Goal: Task Accomplishment & Management: Complete application form

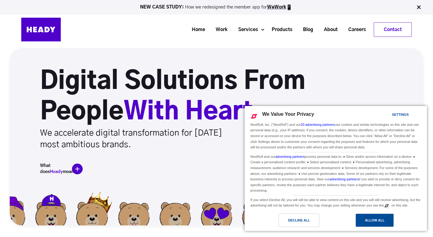
click at [379, 221] on div "Allow All" at bounding box center [374, 220] width 19 height 7
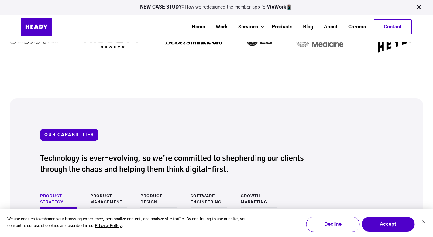
scroll to position [207, 0]
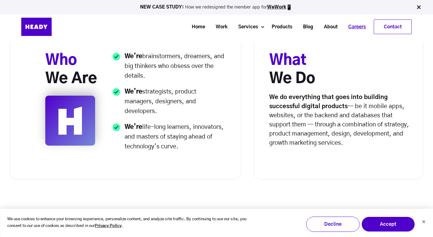
click at [357, 26] on link "Careers" at bounding box center [355, 26] width 28 height 11
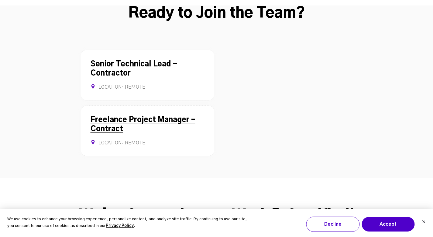
click at [153, 105] on div "Freelance Project Manager - Contract Location: REMOTE Contract Allows Remote" at bounding box center [148, 130] width 134 height 51
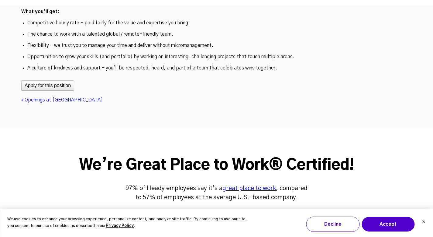
scroll to position [2138, 0]
click at [48, 80] on button "Apply for this position" at bounding box center [47, 85] width 53 height 10
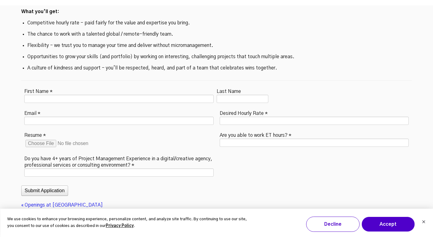
click at [58, 87] on div "First Name *" at bounding box center [119, 96] width 196 height 19
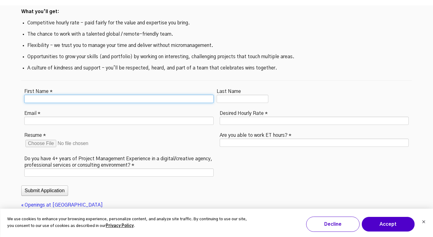
click at [59, 95] on input "First Name *" at bounding box center [118, 99] width 189 height 8
type input "*******"
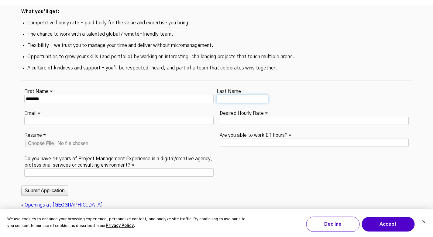
type input "*********"
type input "**********"
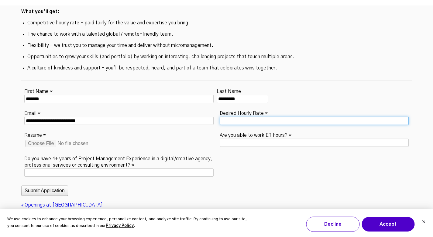
type input "*********"
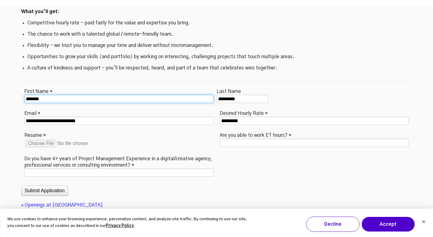
click at [27, 95] on input "*******" at bounding box center [118, 99] width 189 height 8
type input "*******"
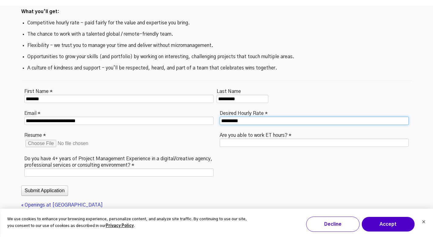
click at [229, 116] on input "*********" at bounding box center [314, 120] width 189 height 8
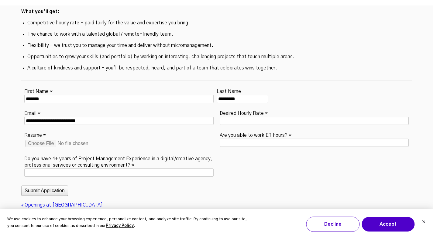
click at [38, 138] on input "Resume *" at bounding box center [71, 143] width 95 height 10
type input "**********"
click at [236, 130] on label "Are you able to work ET hours? *" at bounding box center [256, 134] width 72 height 8
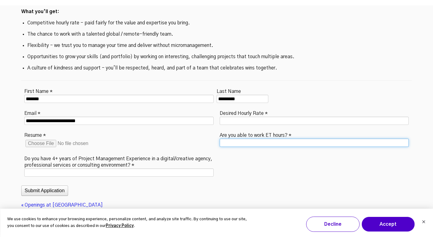
click at [236, 138] on input "Are you able to work ET hours? *" at bounding box center [314, 142] width 189 height 8
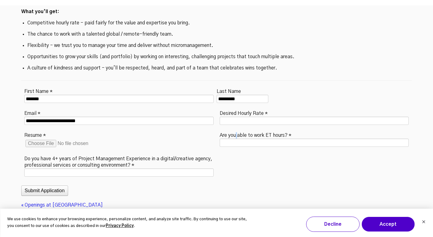
click at [236, 130] on label "Are you able to work ET hours? *" at bounding box center [256, 134] width 72 height 8
click at [236, 138] on input "Are you able to work ET hours? *" at bounding box center [314, 142] width 189 height 8
click at [236, 130] on label "Are you able to work ET hours? *" at bounding box center [256, 134] width 72 height 8
click at [236, 138] on input "Are you able to work ET hours? *" at bounding box center [314, 142] width 189 height 8
copy div "Are you able to work ET hours? *"
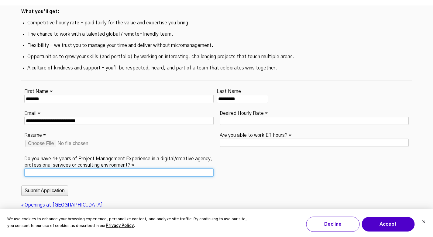
click at [62, 168] on input "Do you have 4+ years of Project Management Experience in a digital/creative age…" at bounding box center [118, 172] width 189 height 8
type input "***"
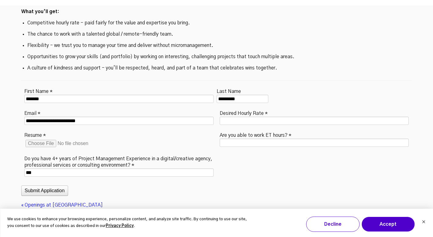
click at [43, 138] on input "Resume *" at bounding box center [71, 143] width 95 height 10
click at [230, 109] on label "Desired Hourly Rate *" at bounding box center [244, 113] width 48 height 8
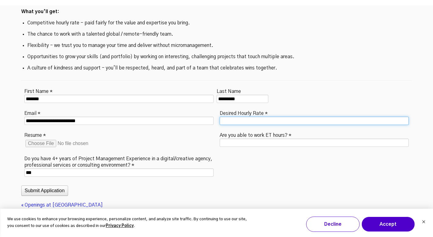
click at [230, 116] on input "Desired Hourly Rate *" at bounding box center [314, 120] width 189 height 8
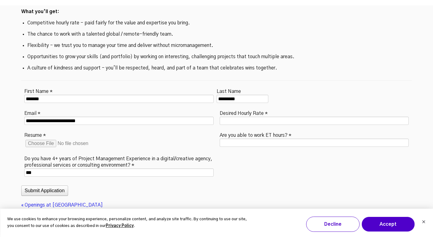
click at [231, 109] on label "Desired Hourly Rate *" at bounding box center [244, 113] width 48 height 8
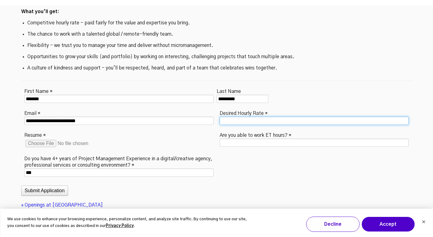
click at [231, 116] on input "Desired Hourly Rate *" at bounding box center [314, 120] width 189 height 8
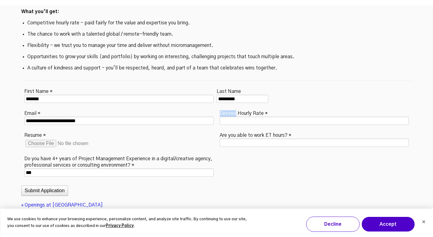
click at [231, 109] on label "Desired Hourly Rate *" at bounding box center [244, 113] width 48 height 8
click at [231, 116] on input "Desired Hourly Rate *" at bounding box center [314, 120] width 189 height 8
click at [231, 109] on label "Desired Hourly Rate *" at bounding box center [244, 113] width 48 height 8
click at [231, 116] on input "Desired Hourly Rate *" at bounding box center [314, 120] width 189 height 8
copy div "Desired Hourly Rate *"
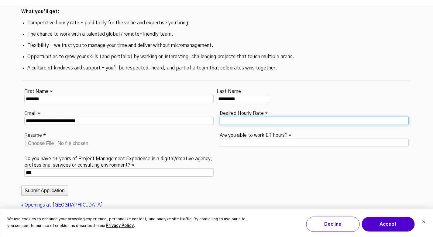
click at [235, 116] on input "Desired Hourly Rate *" at bounding box center [314, 120] width 189 height 8
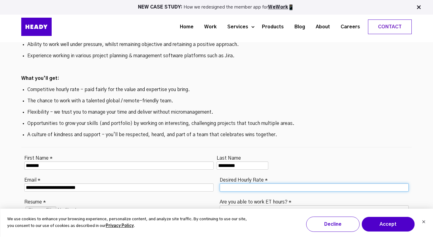
scroll to position [2072, 0]
type input "**"
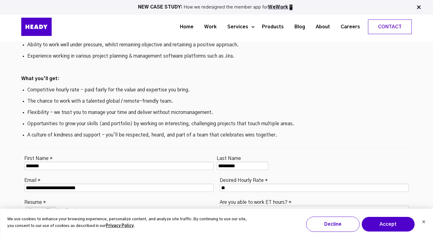
click at [241, 172] on fieldset "**********" at bounding box center [216, 205] width 391 height 115
click at [228, 197] on label "Are you able to work ET hours? *" at bounding box center [256, 201] width 72 height 8
click at [228, 205] on input "Are you able to work ET hours? *" at bounding box center [314, 209] width 189 height 8
click at [228, 197] on label "Are you able to work ET hours? *" at bounding box center [256, 201] width 72 height 8
click at [228, 205] on input "Are you able to work ET hours? *" at bounding box center [314, 209] width 189 height 8
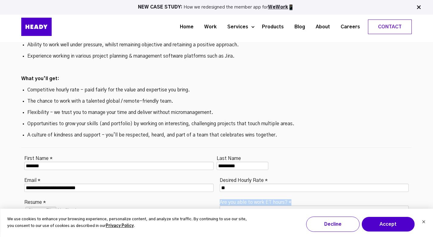
click at [228, 197] on label "Are you able to work ET hours? *" at bounding box center [256, 201] width 72 height 8
click at [228, 205] on input "Are you able to work ET hours? *" at bounding box center [314, 209] width 189 height 8
copy div "Are you able to work ET hours? *"
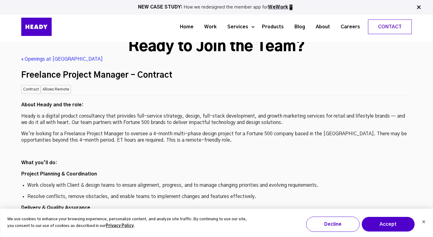
scroll to position [1611, 0]
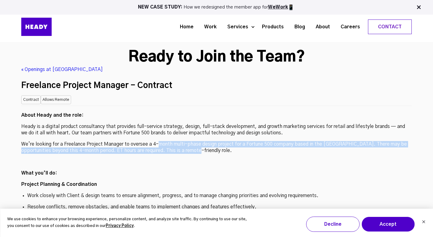
drag, startPoint x: 158, startPoint y: 96, endPoint x: 350, endPoint y: 102, distance: 192.3
click at [350, 141] on p "We’re looking for a Freelance Project Manager to oversee a 4-month multi-phase …" at bounding box center [216, 147] width 391 height 13
click at [165, 141] on p "We’re looking for a Freelance Project Manager to oversee a 4-month multi-phase …" at bounding box center [216, 147] width 391 height 13
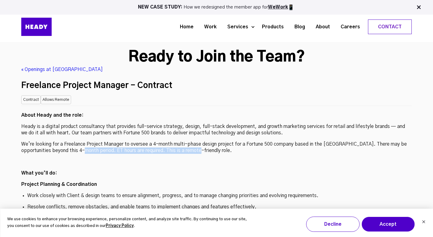
drag, startPoint x: 77, startPoint y: 104, endPoint x: 184, endPoint y: 105, distance: 107.1
click at [184, 141] on p "We’re looking for a Freelance Project Manager to oversee a 4-month multi-phase …" at bounding box center [216, 147] width 391 height 13
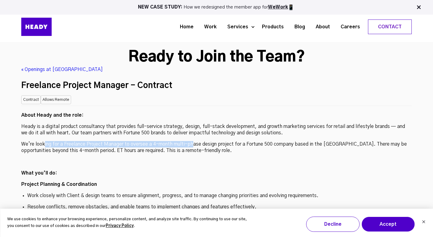
drag, startPoint x: 51, startPoint y: 94, endPoint x: 191, endPoint y: 97, distance: 139.9
click at [191, 141] on p "We’re looking for a Freelance Project Manager to oversee a 4-month multi-phase …" at bounding box center [216, 147] width 391 height 13
click at [152, 141] on p "We’re looking for a Freelance Project Manager to oversee a 4-month multi-phase …" at bounding box center [216, 147] width 391 height 13
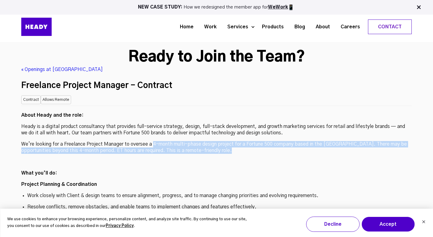
drag, startPoint x: 154, startPoint y: 96, endPoint x: 216, endPoint y: 110, distance: 63.7
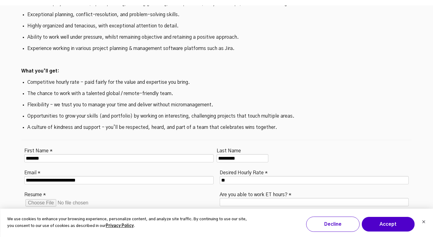
scroll to position [2079, 0]
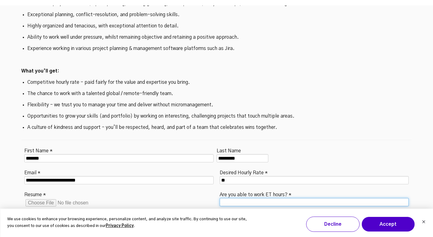
click at [241, 198] on input "Are you able to work ET hours? *" at bounding box center [314, 202] width 189 height 8
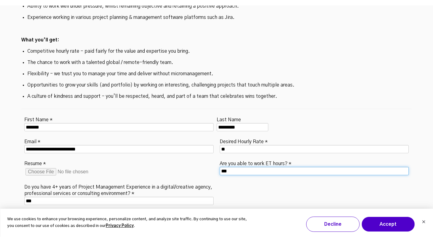
scroll to position [2119, 0]
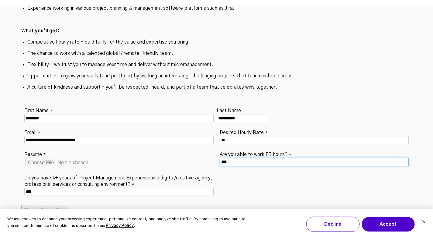
type input "***"
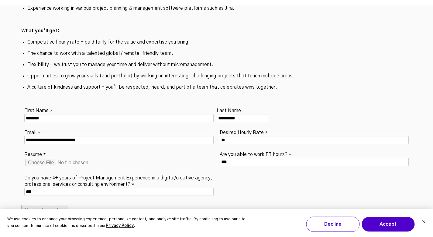
click at [36, 204] on button "Submit Application" at bounding box center [44, 209] width 47 height 10
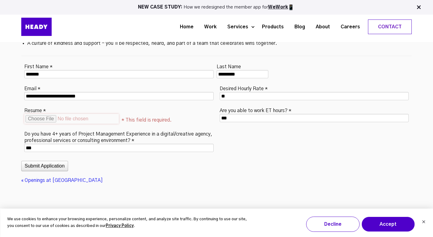
scroll to position [2163, 0]
click at [44, 114] on input "Resume *" at bounding box center [71, 119] width 95 height 10
type input "**********"
click at [40, 161] on button "Submit Application" at bounding box center [44, 166] width 47 height 10
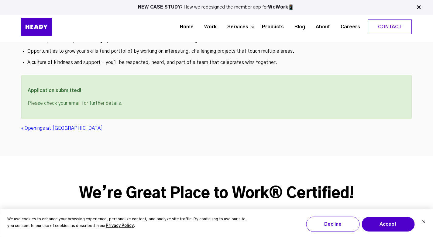
scroll to position [2063, 0]
